Goal: Task Accomplishment & Management: Use online tool/utility

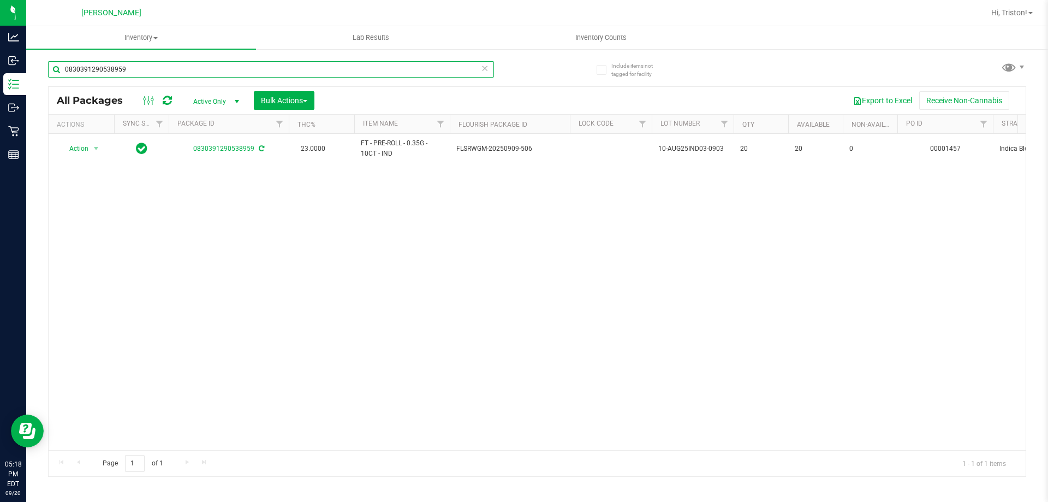
click at [164, 74] on input "0830391290538959" at bounding box center [271, 69] width 446 height 16
type input "5948819547804050"
click at [94, 148] on div at bounding box center [81, 149] width 52 height 10
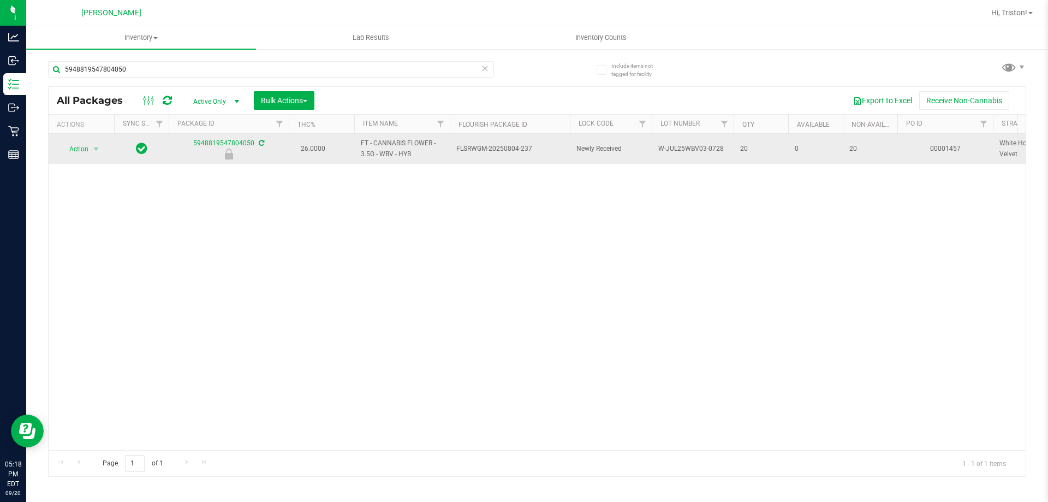
click at [103, 148] on span "select" at bounding box center [96, 148] width 14 height 15
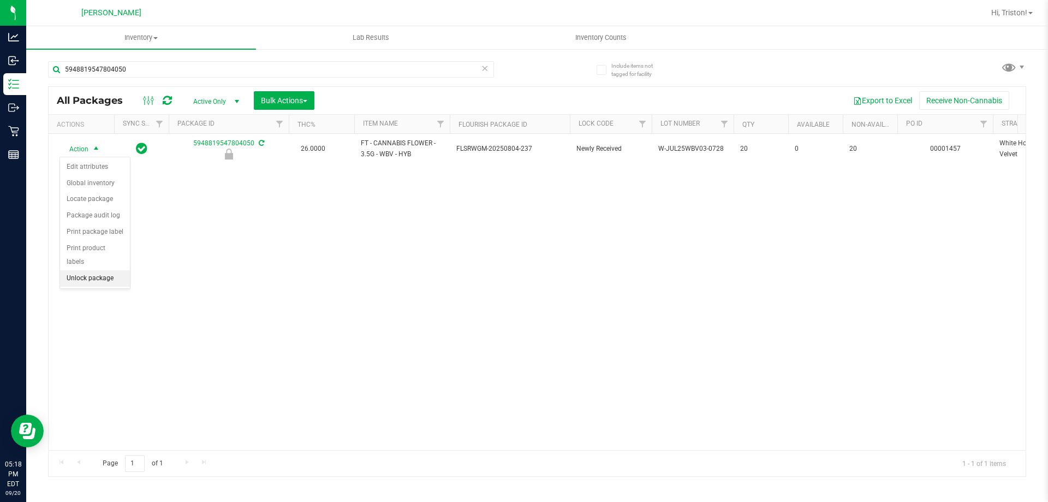
click at [93, 270] on li "Unlock package" at bounding box center [95, 278] width 70 height 16
click at [159, 55] on div "5948819547804050" at bounding box center [292, 68] width 489 height 35
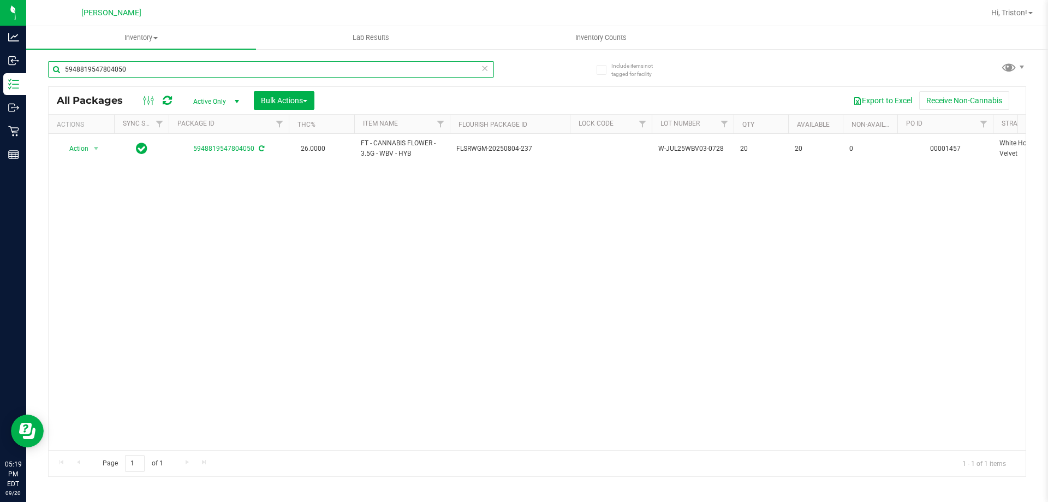
click at [158, 64] on input "5948819547804050" at bounding box center [271, 69] width 446 height 16
type input "9763569319440814"
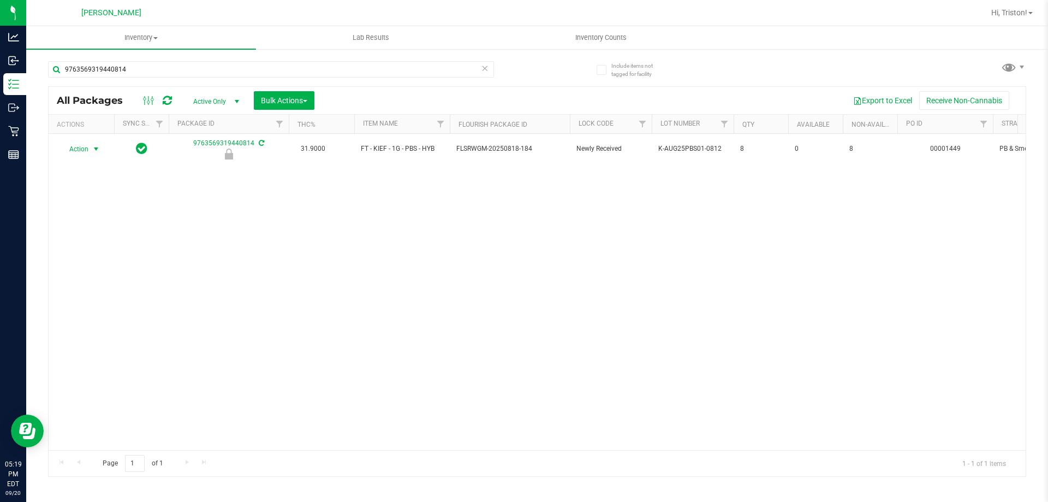
click at [94, 152] on span "select" at bounding box center [96, 149] width 9 height 9
click at [96, 270] on li "Unlock package" at bounding box center [95, 278] width 70 height 16
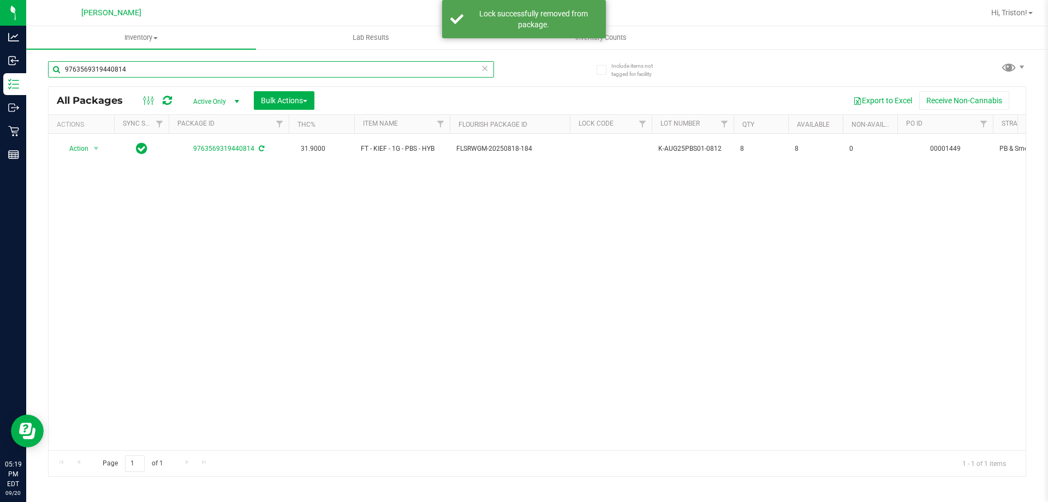
click at [185, 62] on input "9763569319440814" at bounding box center [271, 69] width 446 height 16
